Goal: Task Accomplishment & Management: Complete application form

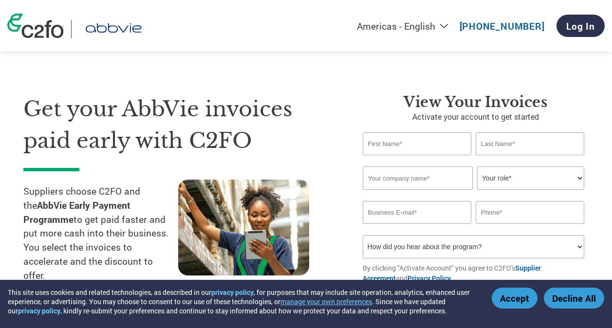
select select "en-[GEOGRAPHIC_DATA]"
click at [421, 150] on input "text" at bounding box center [417, 143] width 109 height 23
type input "May"
type input "[PERSON_NAME]"
type input "[DOMAIN_NAME]"
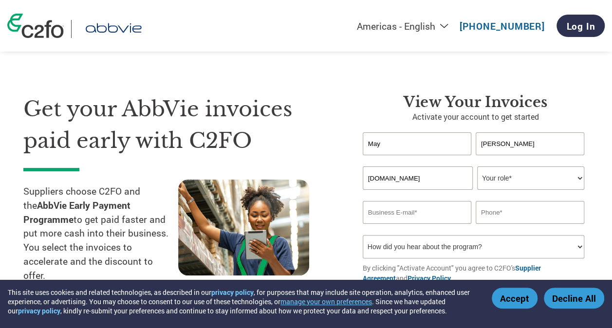
type input "[EMAIL_ADDRESS][DOMAIN_NAME]"
type input "0403180381"
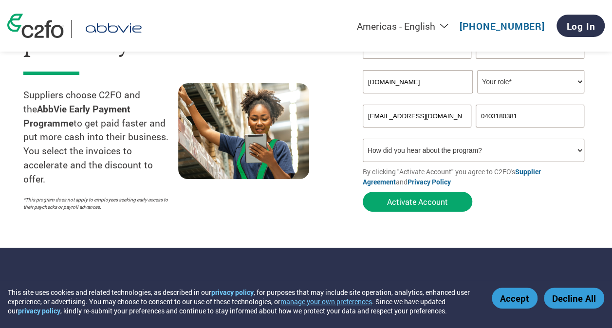
scroll to position [97, 0]
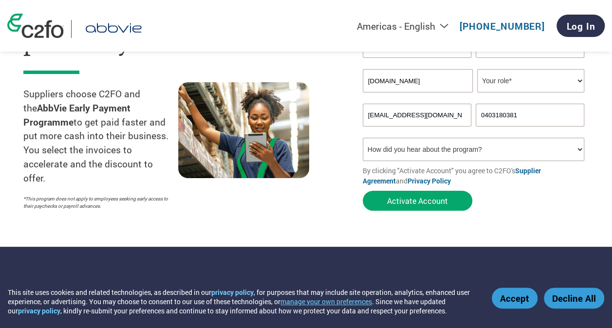
click at [432, 160] on select "How did you hear about the program? Received a letter Email Social Media Online…" at bounding box center [474, 149] width 222 height 23
select select "Email"
click at [363, 139] on select "How did you hear about the program? Received a letter Email Social Media Online…" at bounding box center [474, 149] width 222 height 23
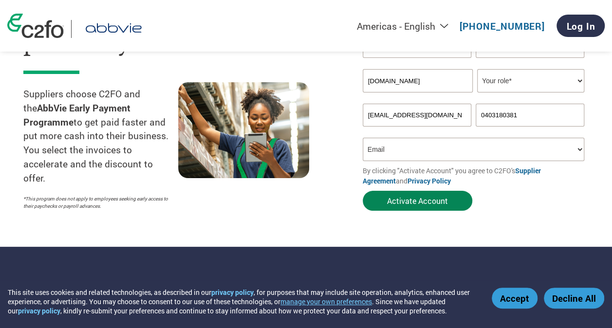
click at [437, 199] on button "Activate Account" at bounding box center [418, 201] width 110 height 20
click at [511, 299] on button "Accept" at bounding box center [515, 298] width 46 height 21
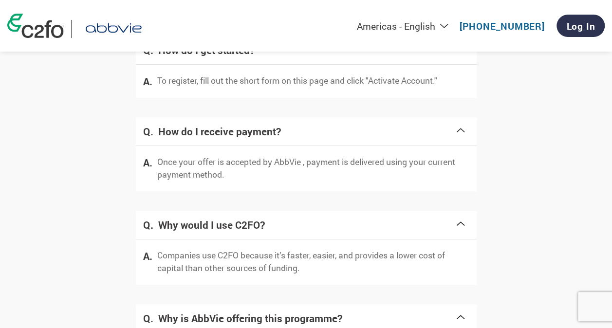
scroll to position [1992, 0]
